Goal: Task Accomplishment & Management: Manage account settings

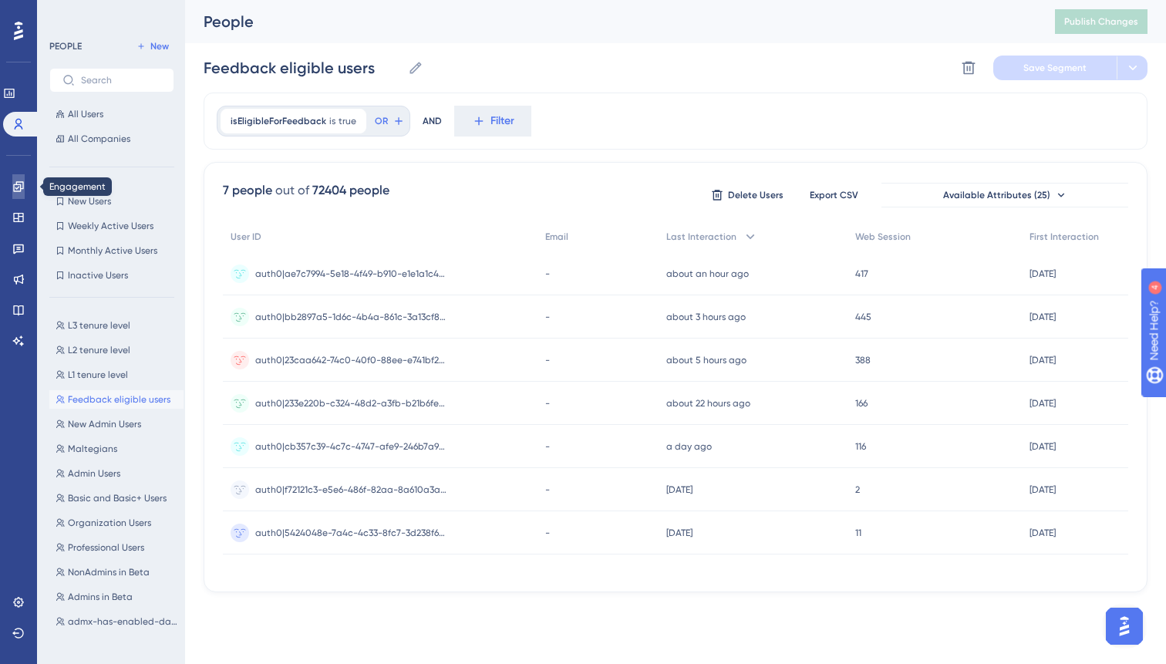
click at [22, 197] on link at bounding box center [18, 186] width 12 height 25
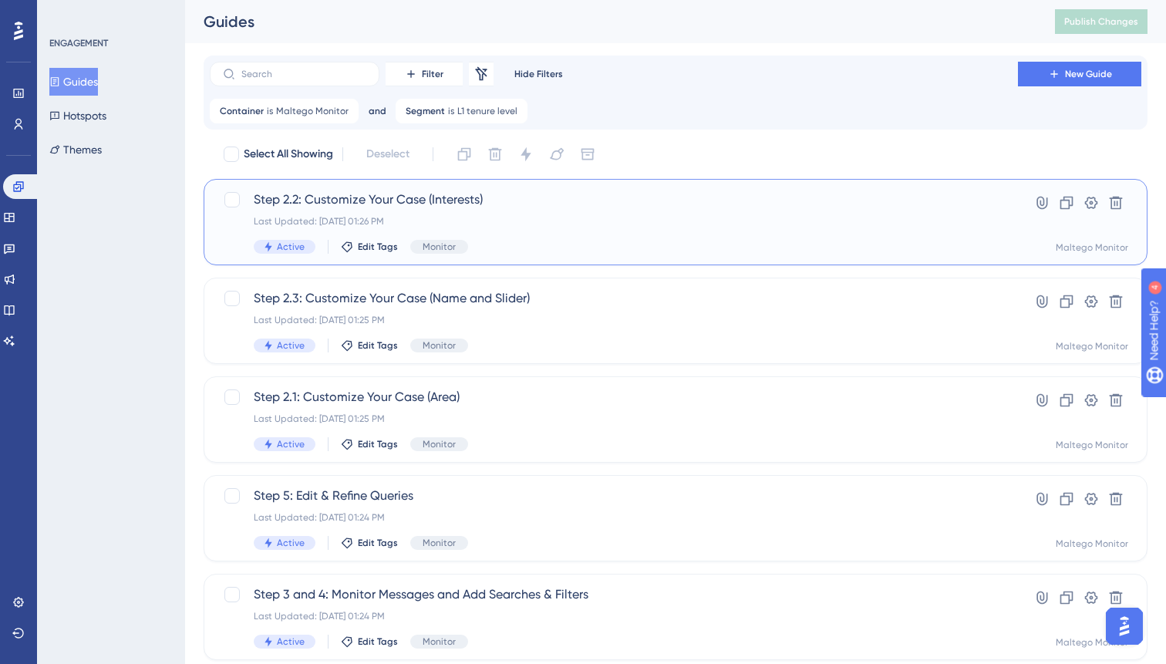
click at [579, 204] on span "Step 2.2: Customize Your Case (Interests)" at bounding box center [614, 199] width 720 height 19
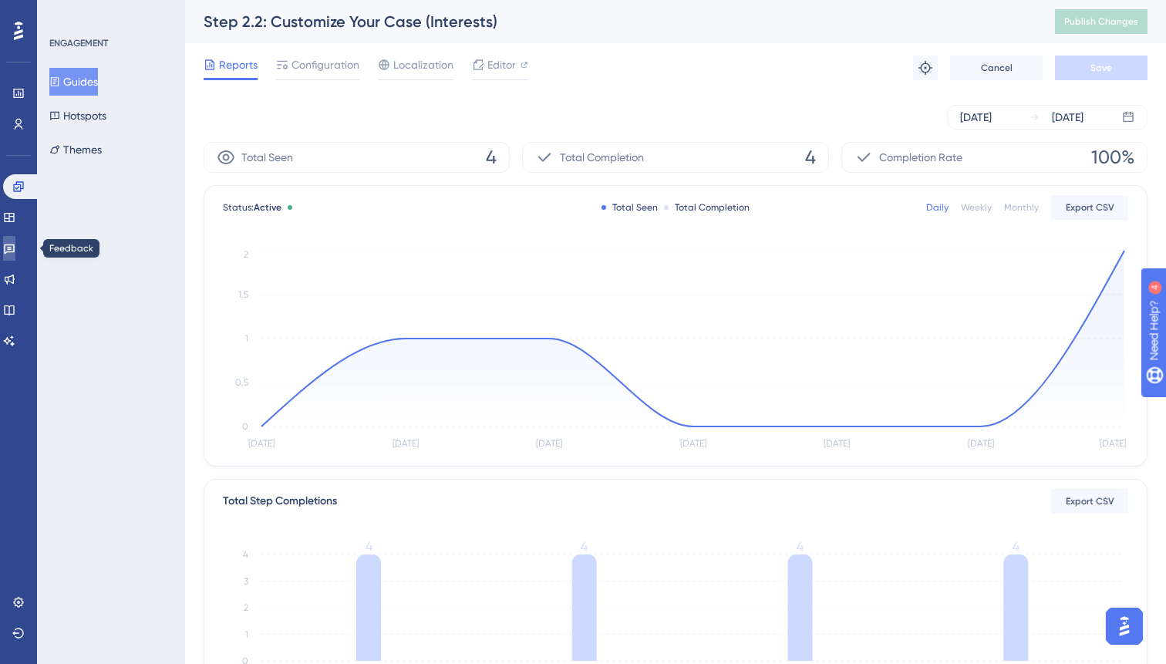
click at [11, 244] on link at bounding box center [9, 248] width 12 height 25
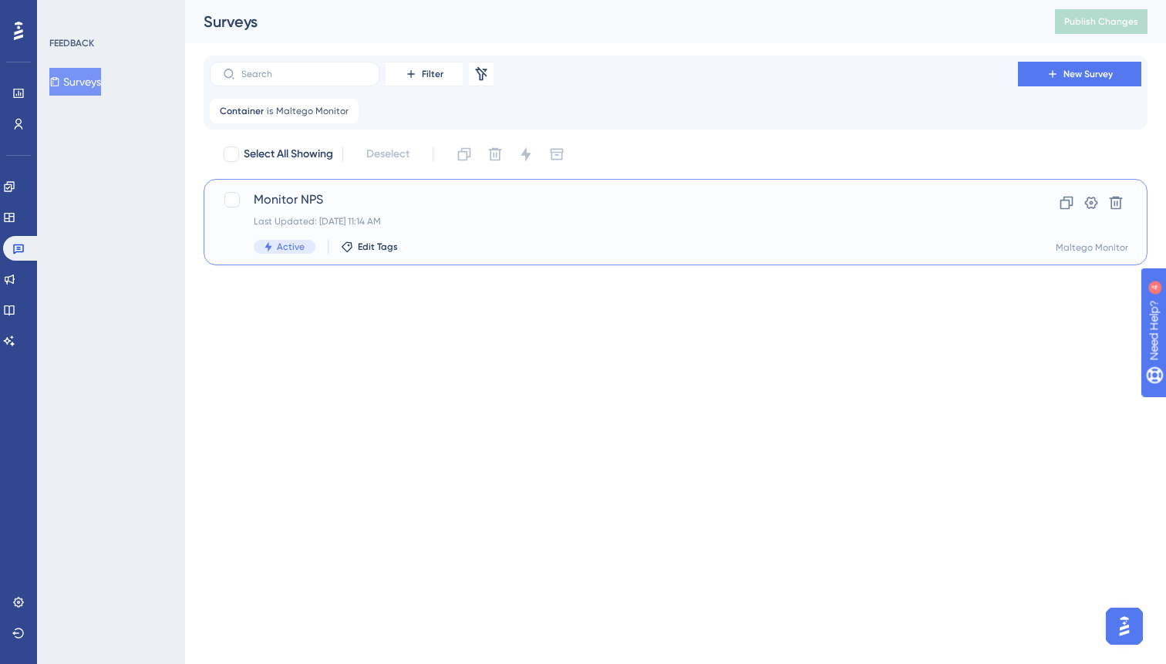
click at [565, 206] on span "Monitor NPS" at bounding box center [614, 199] width 720 height 19
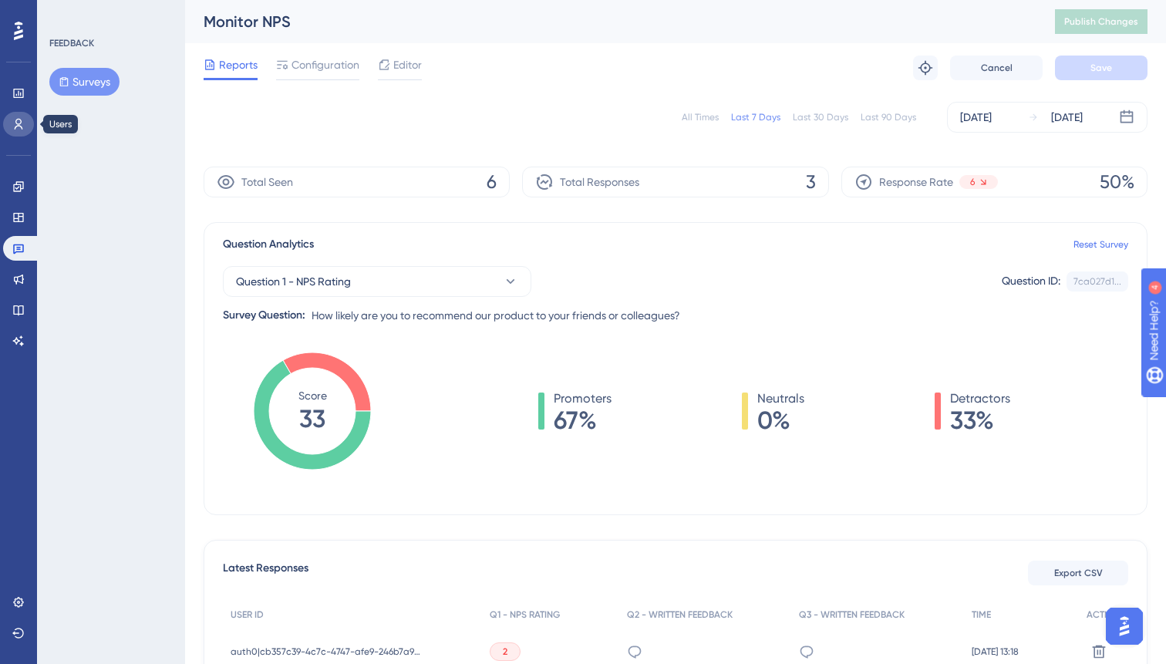
click at [30, 119] on link at bounding box center [18, 124] width 31 height 25
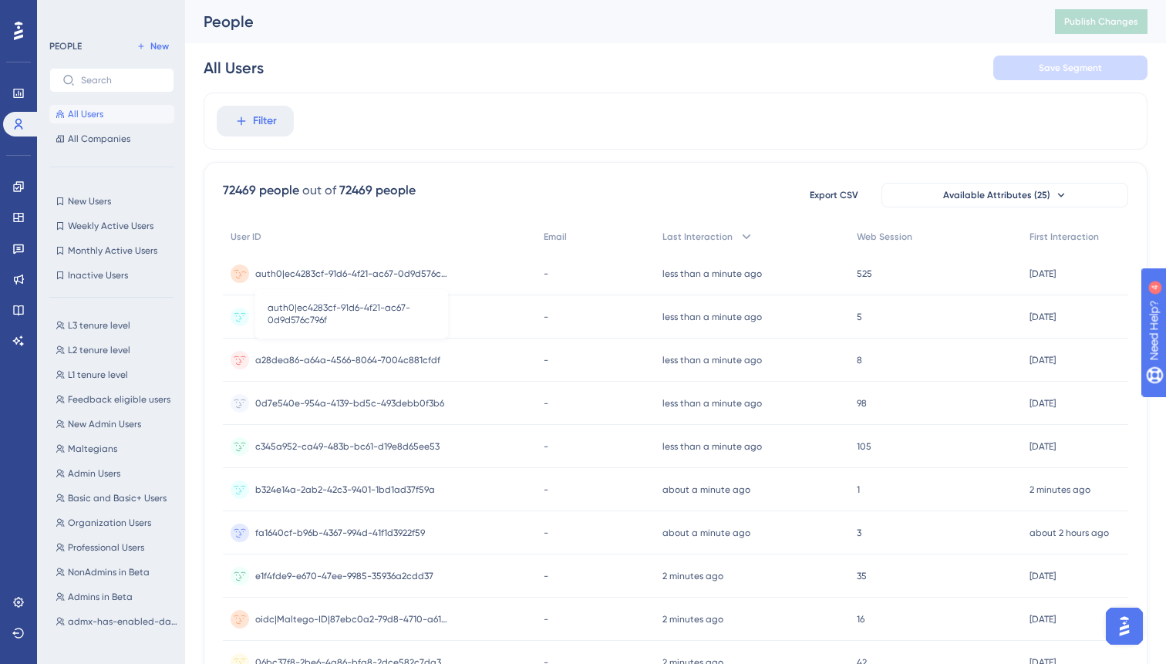
click at [427, 273] on span "auth0|ec4283cf-91d6-4f21-ac67-0d9d576c796f" at bounding box center [351, 274] width 193 height 12
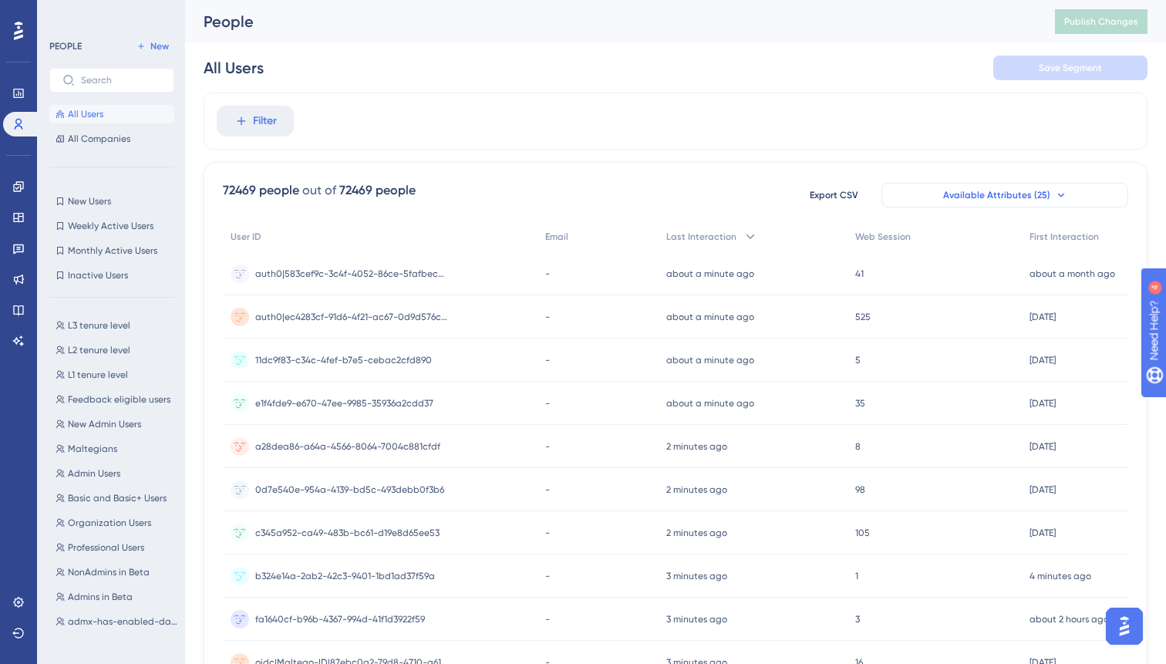
click at [1046, 190] on button "Available Attributes (25)" at bounding box center [1004, 195] width 247 height 25
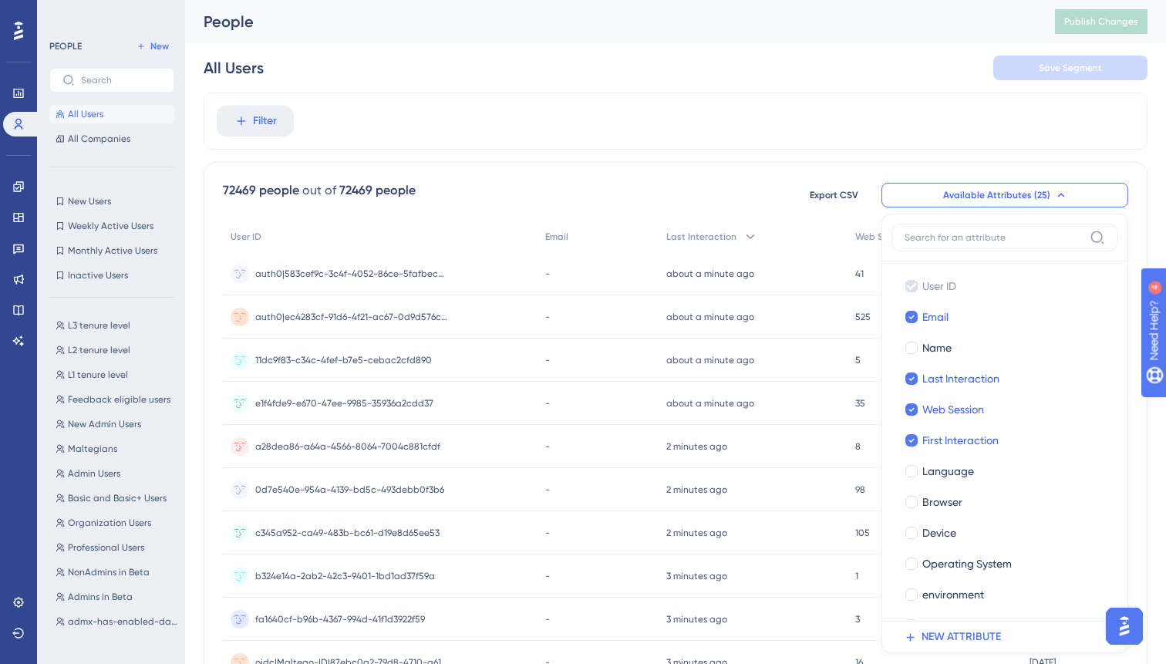
scroll to position [101, 0]
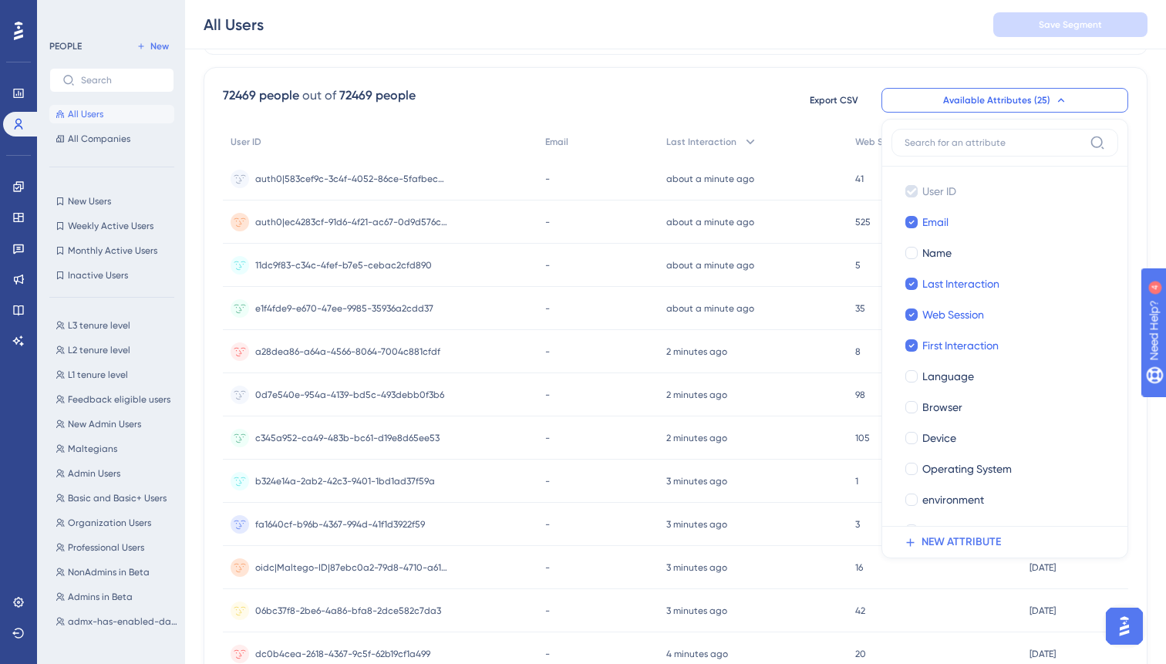
click at [1045, 101] on span "Available Attributes (25)" at bounding box center [996, 100] width 107 height 12
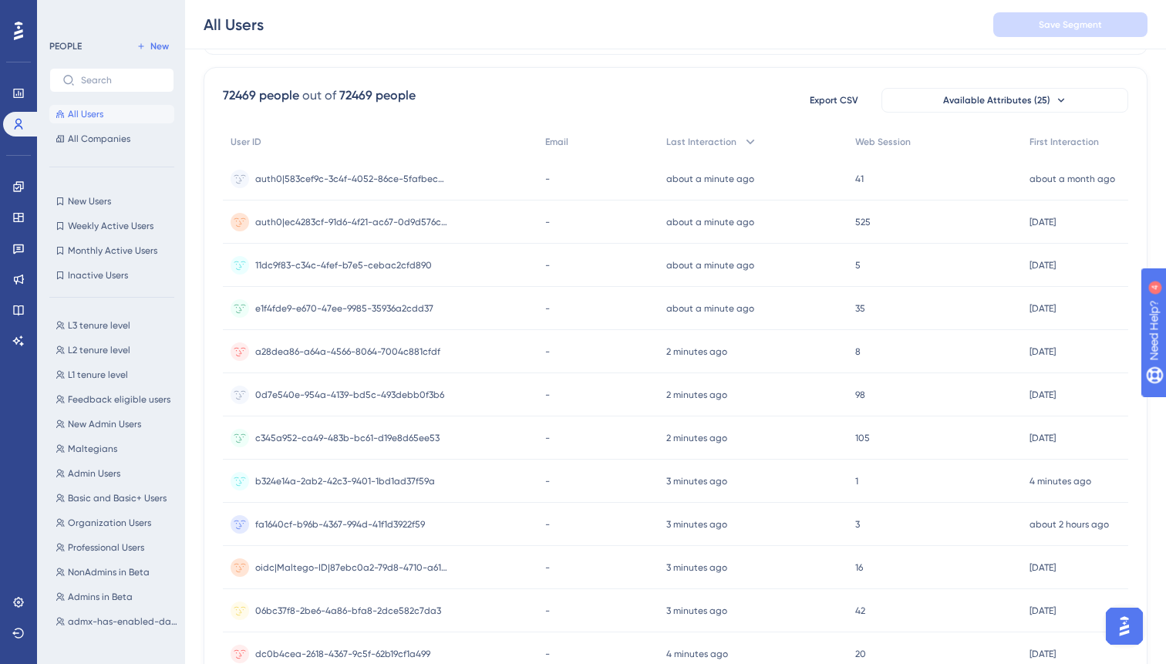
click at [712, 56] on div "Filter 72469 people out of 72469 people Export CSV Available Attributes (25) Us…" at bounding box center [676, 544] width 944 height 1092
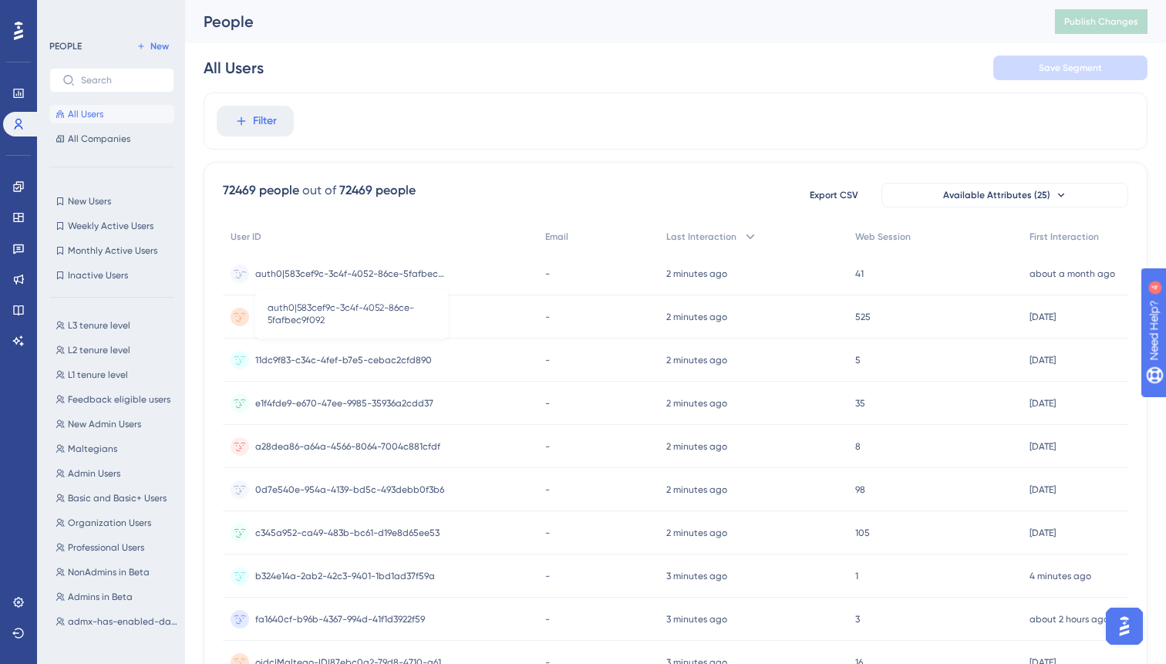
click at [402, 271] on span "auth0|583cef9c-3c4f-4052-86ce-5fafbec9f092" at bounding box center [351, 274] width 193 height 12
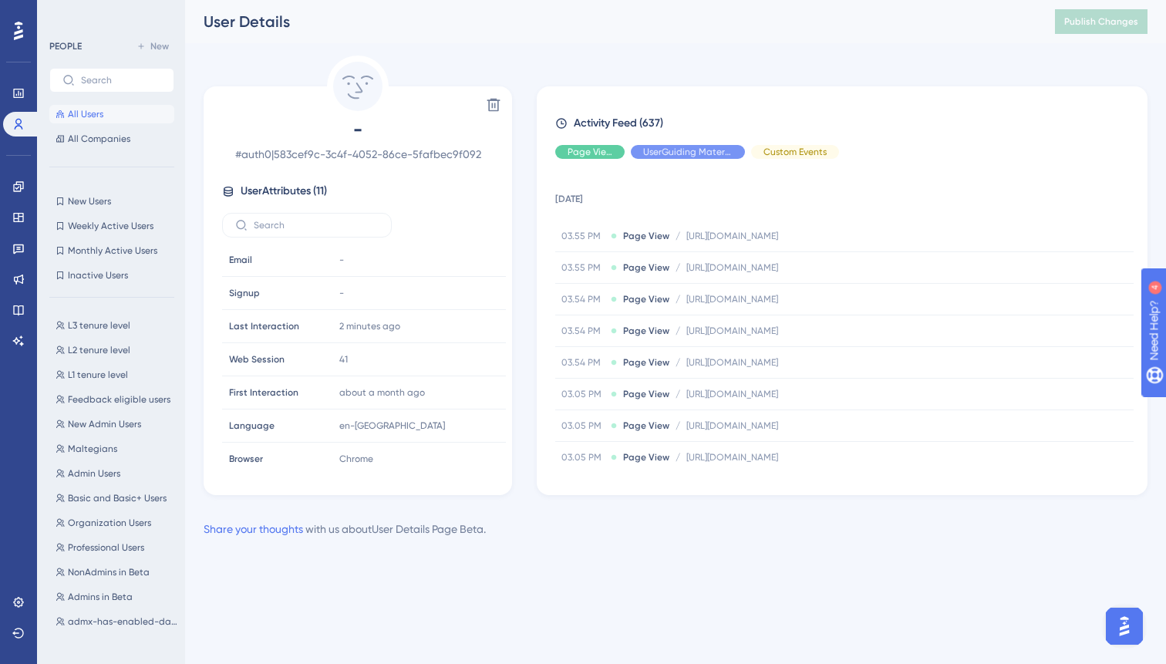
click at [723, 65] on div "Delete - # auth0|583cef9c-3c4f-4052-86ce-5fafbec9f092 User Attributes ( 11 ) Em…" at bounding box center [676, 275] width 944 height 439
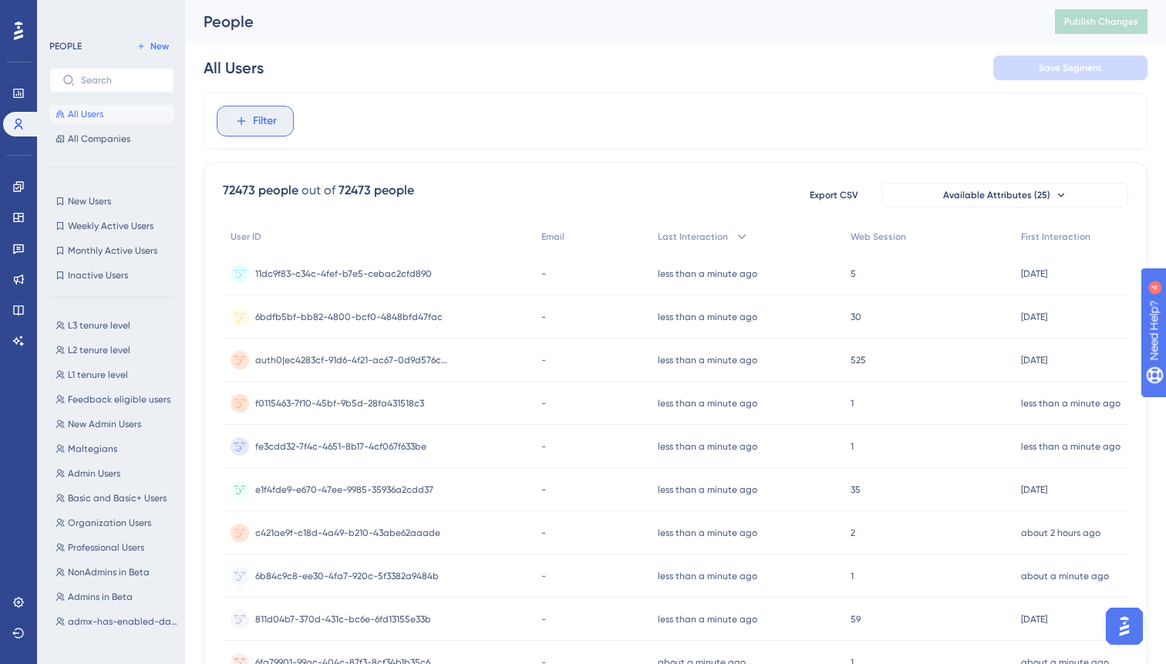
click at [275, 132] on button "Filter" at bounding box center [255, 121] width 77 height 31
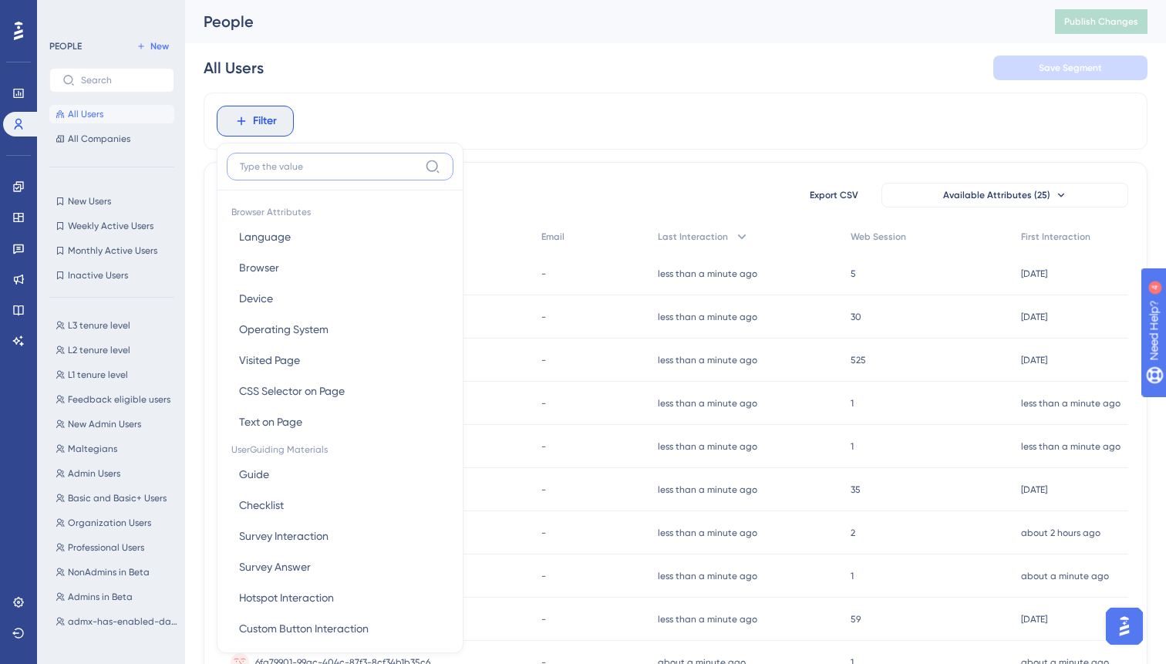
scroll to position [66, 0]
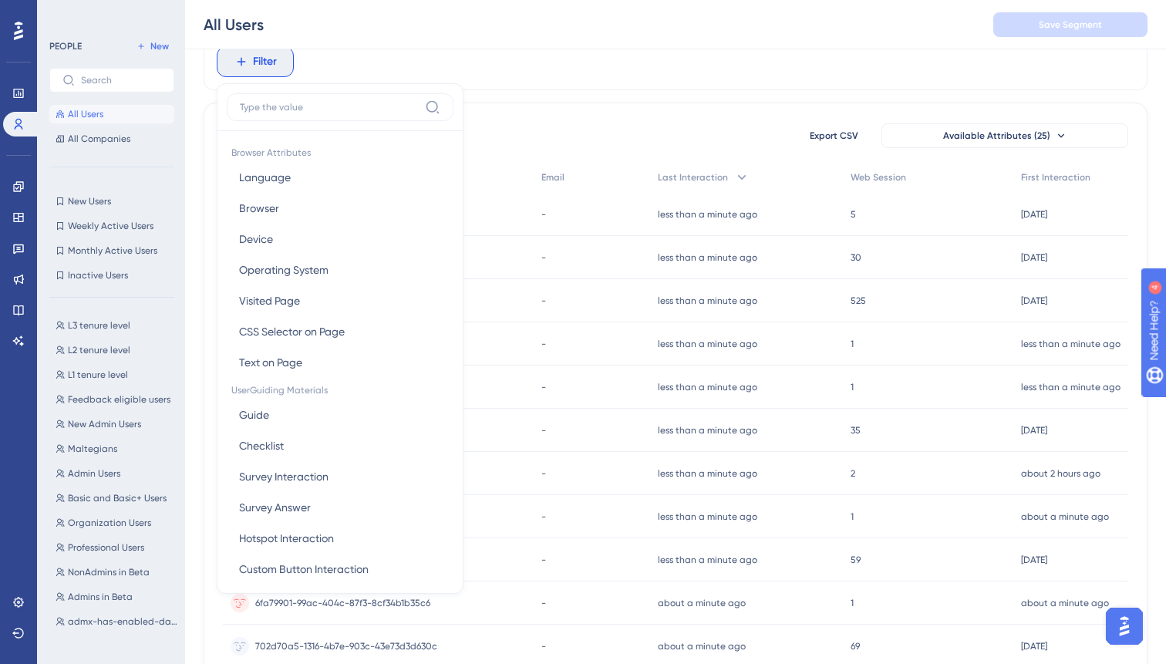
click at [610, 87] on div "Filter Browser Attributes Language Language Browser Browser Device Device Opera…" at bounding box center [676, 61] width 944 height 57
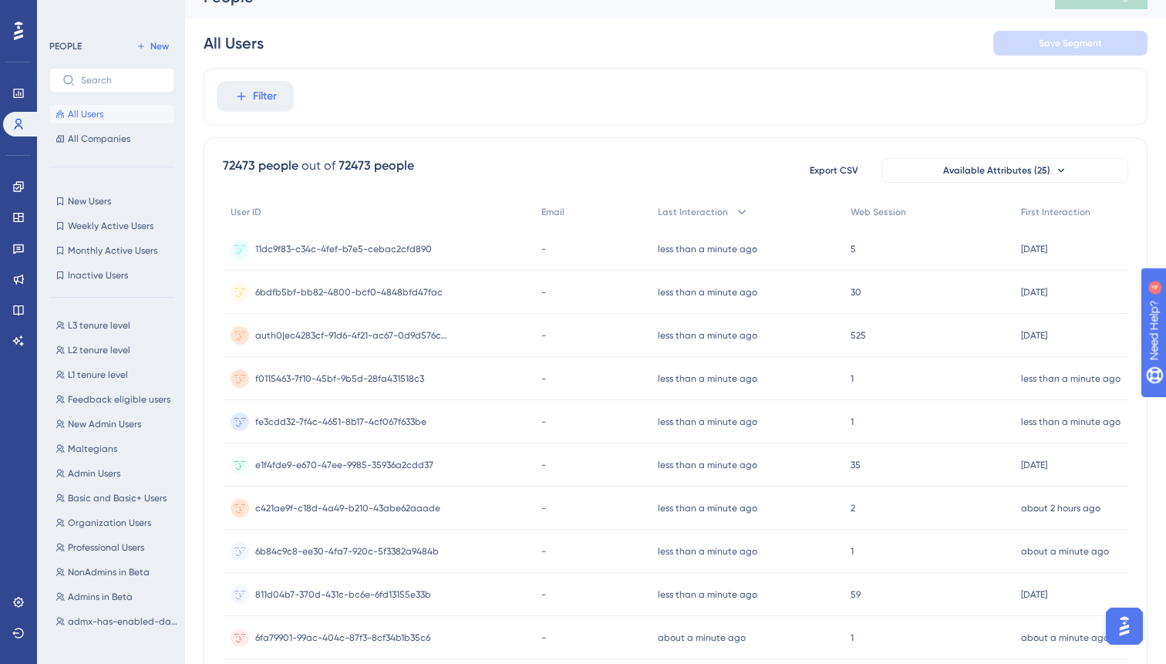
scroll to position [23, 0]
click at [276, 98] on span "Filter" at bounding box center [265, 98] width 24 height 19
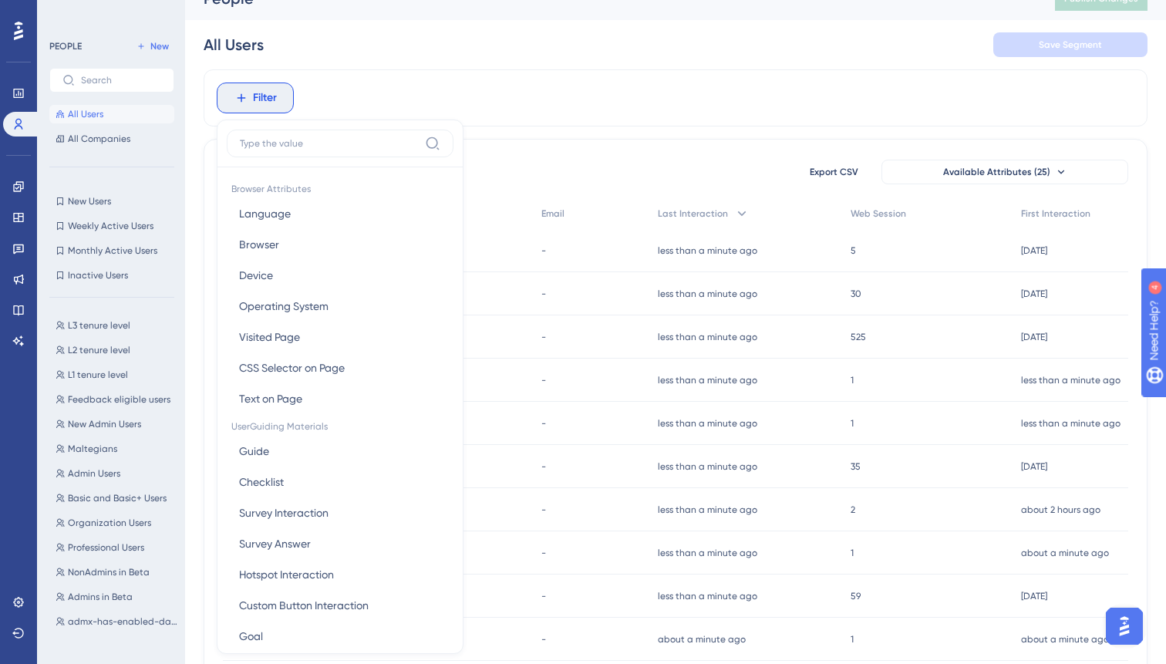
scroll to position [78, 0]
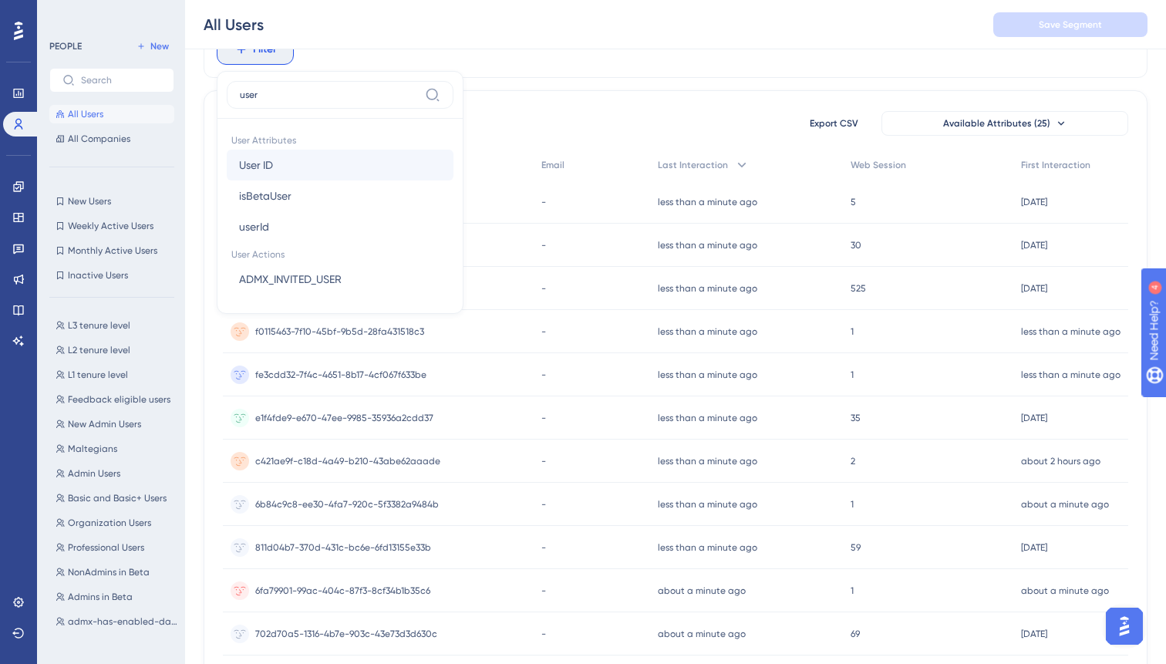
type input "user"
click at [273, 164] on span "User ID" at bounding box center [256, 165] width 34 height 19
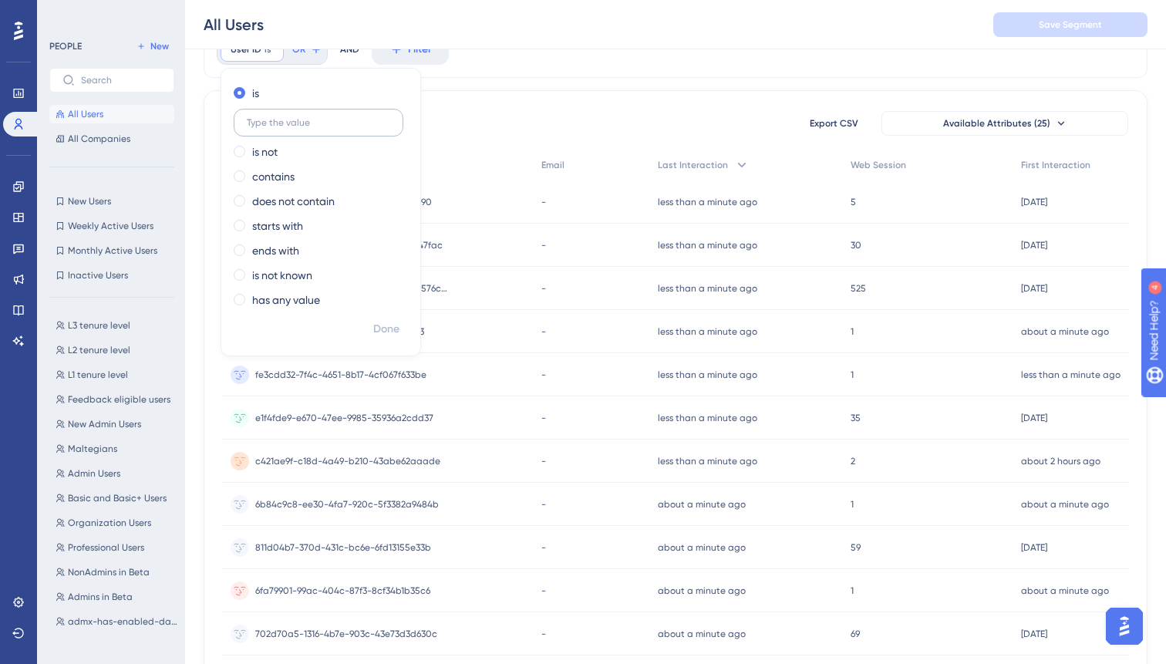
click at [310, 128] on label at bounding box center [319, 123] width 170 height 28
click at [310, 128] on input "text" at bounding box center [318, 122] width 143 height 11
paste input "auth0|ec4283cf-91d6-4f21-ac67-0d9d576c796f"
type input "ec4283cf-91d6-4f21-ac67-0d9d576c796f"
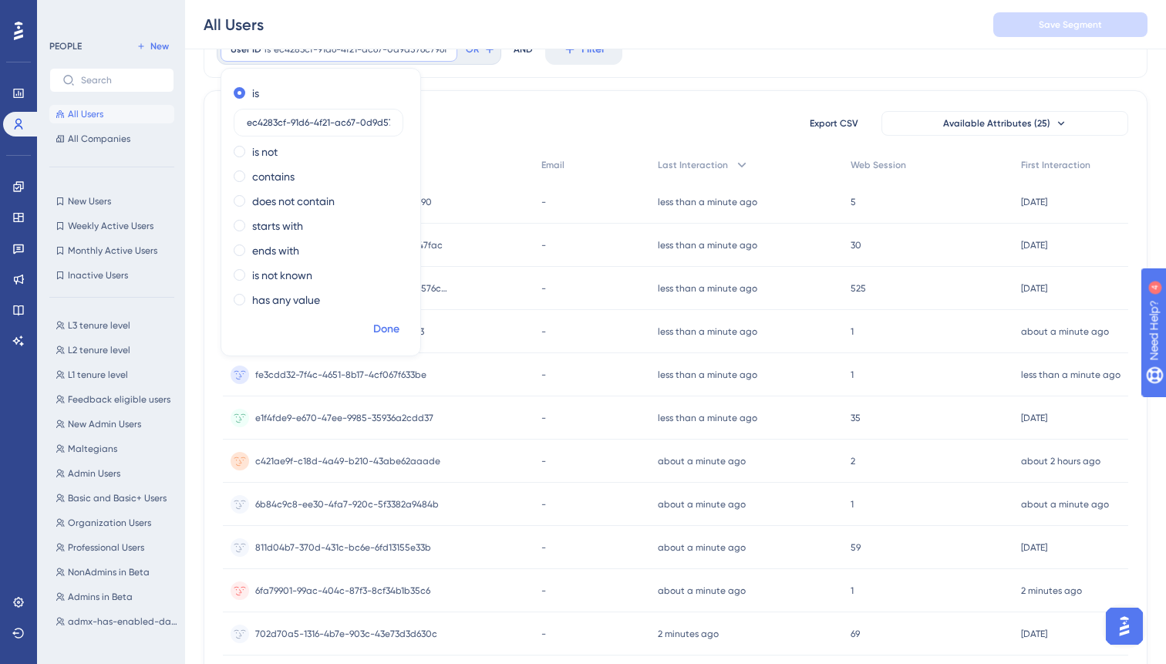
click at [393, 318] on button "Done" at bounding box center [386, 329] width 43 height 28
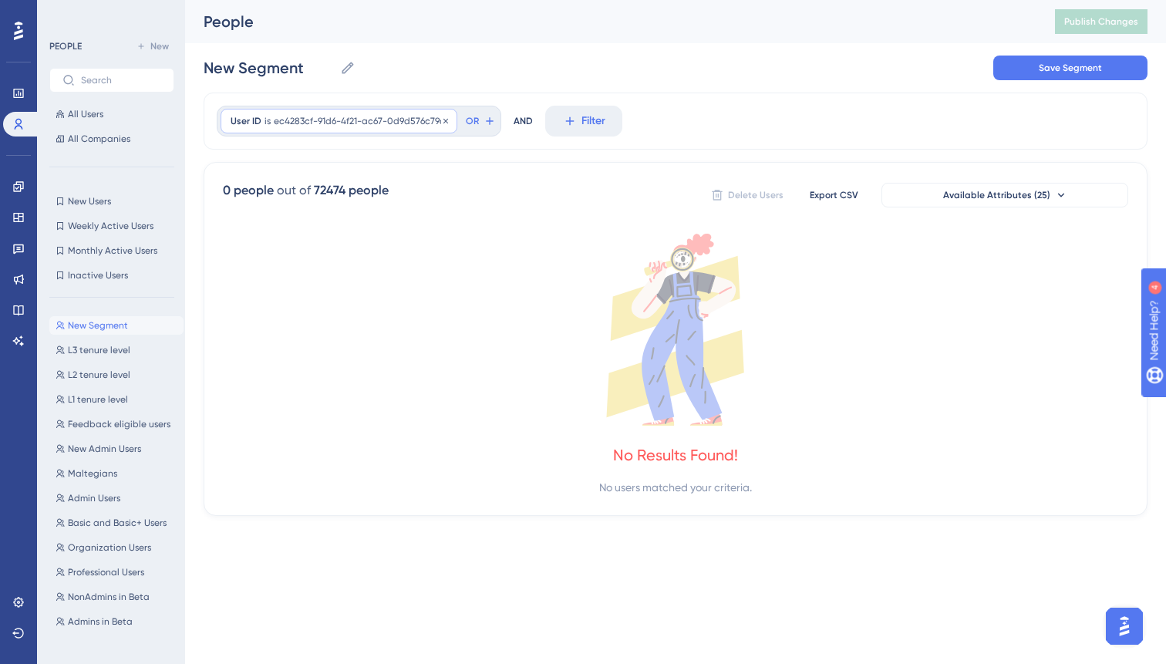
click at [365, 126] on span "ec4283cf-91d6-4f21-ac67-0d9d576c796f" at bounding box center [360, 121] width 173 height 12
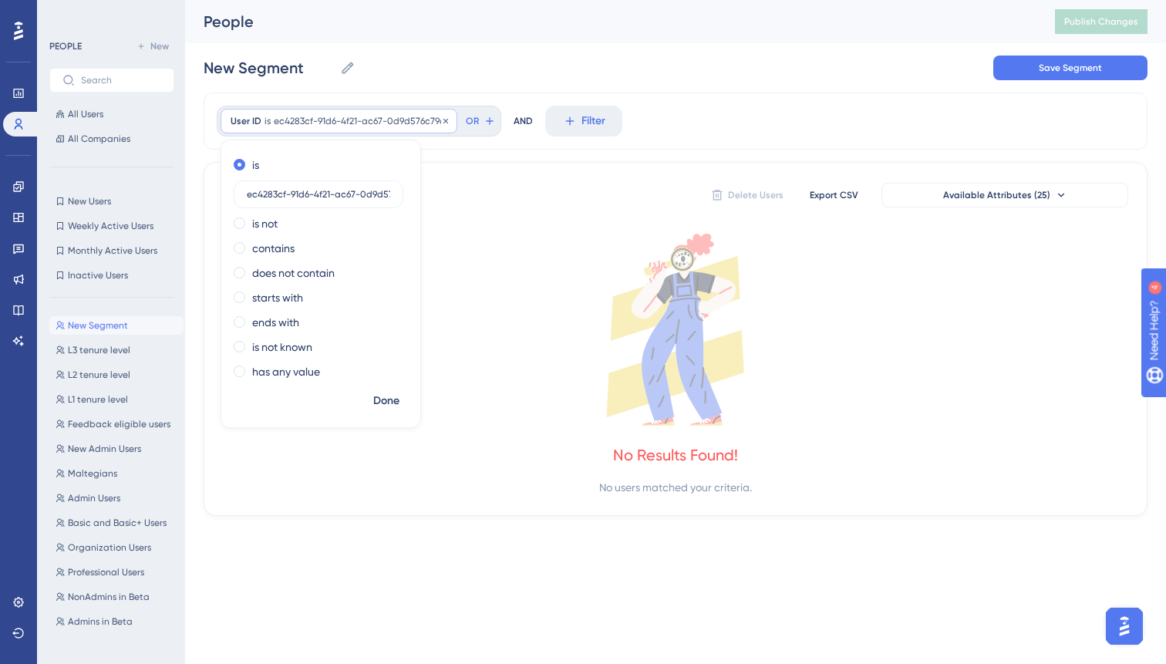
scroll to position [0, 28]
click at [379, 193] on input "ec4283cf-91d6-4f21-ac67-0d9d576c796f" at bounding box center [318, 194] width 143 height 11
type input "auth0|ec4283cf-91d6-4f21-ac67-0d9d576c796f"
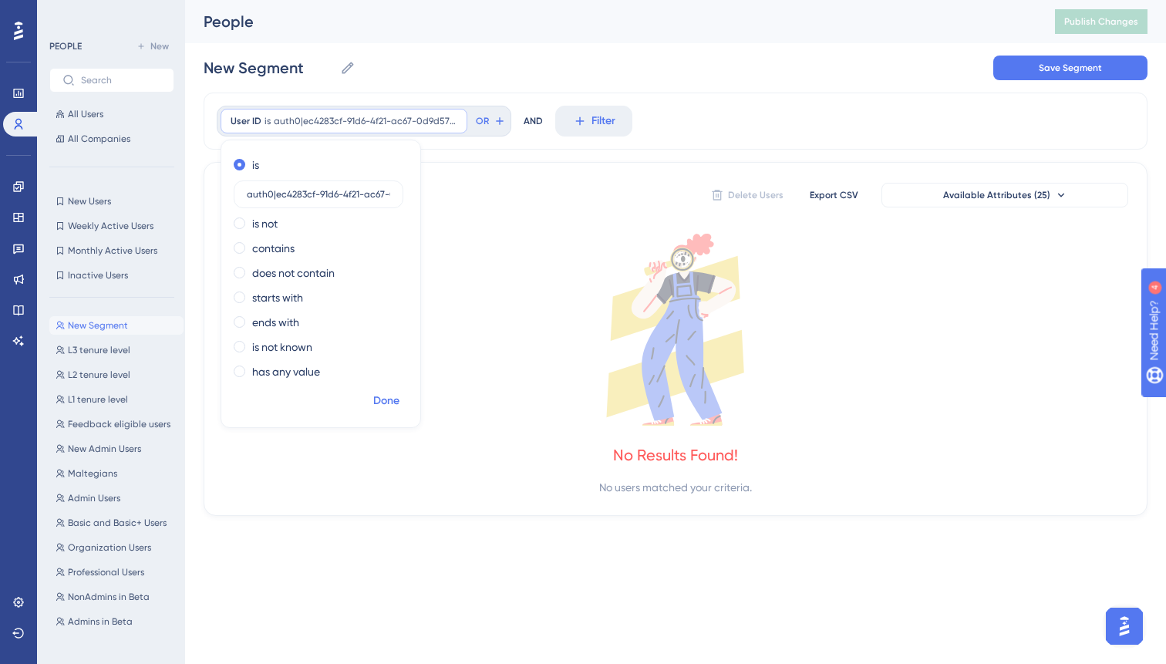
click at [397, 397] on span "Done" at bounding box center [386, 401] width 26 height 19
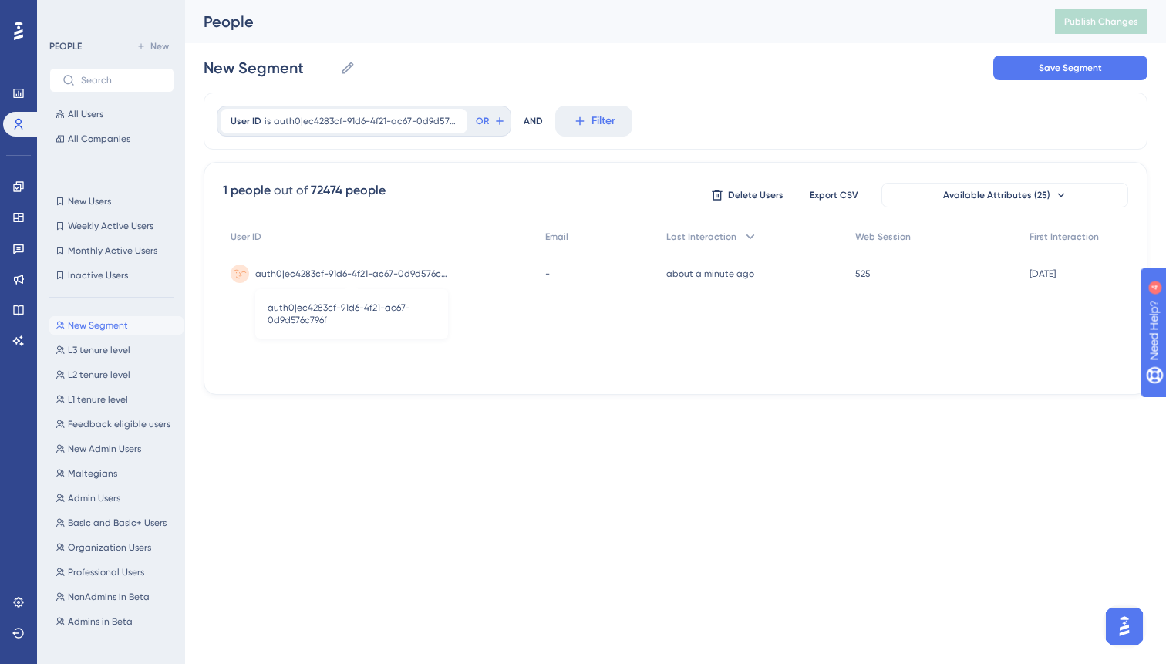
click at [431, 268] on span "auth0|ec4283cf-91d6-4f21-ac67-0d9d576c796f" at bounding box center [351, 274] width 193 height 12
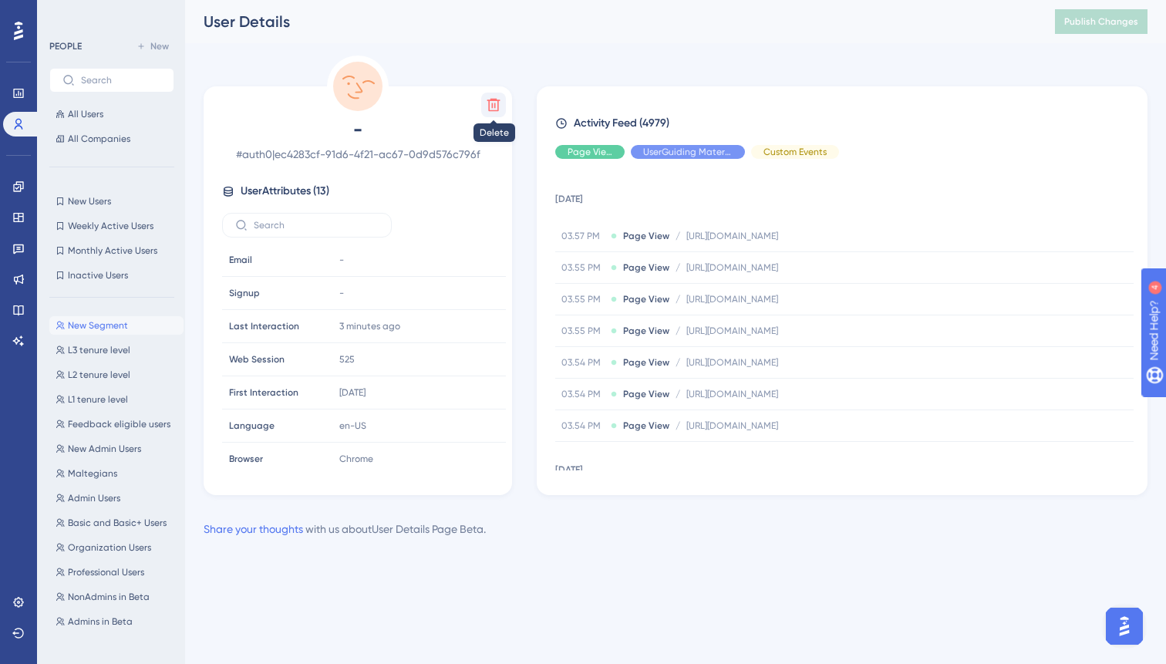
click at [493, 103] on icon at bounding box center [493, 104] width 15 height 15
